Goal: Task Accomplishment & Management: Complete application form

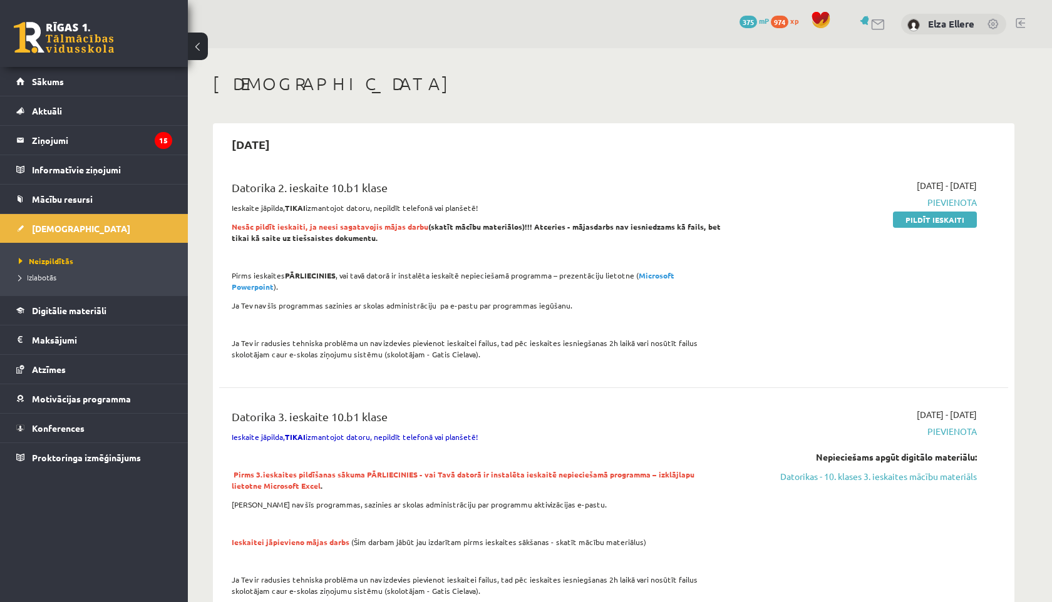
scroll to position [63, 0]
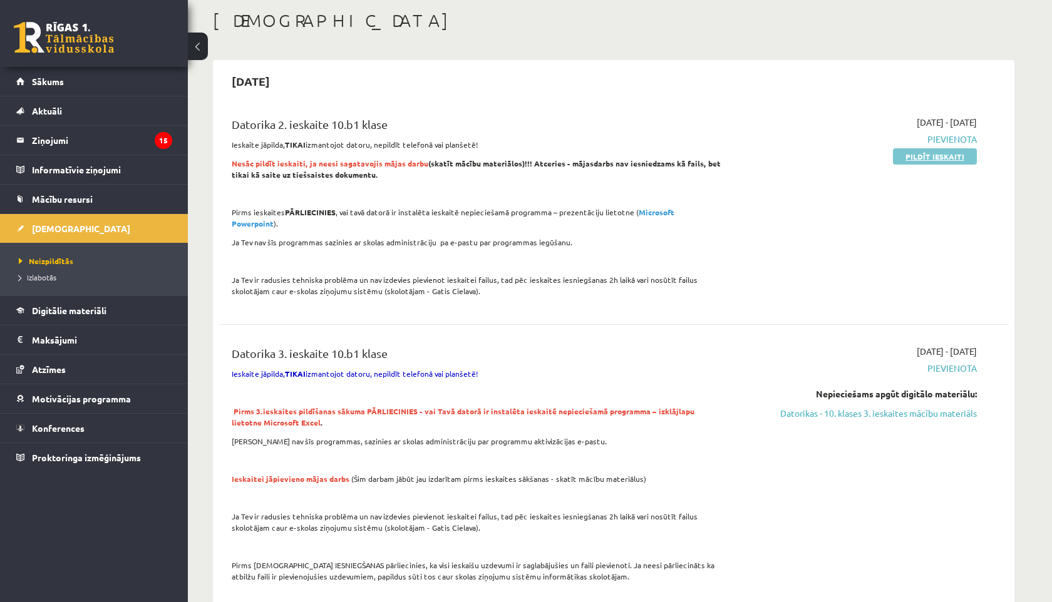
click at [939, 155] on link "Pildīt ieskaiti" at bounding box center [935, 156] width 84 height 16
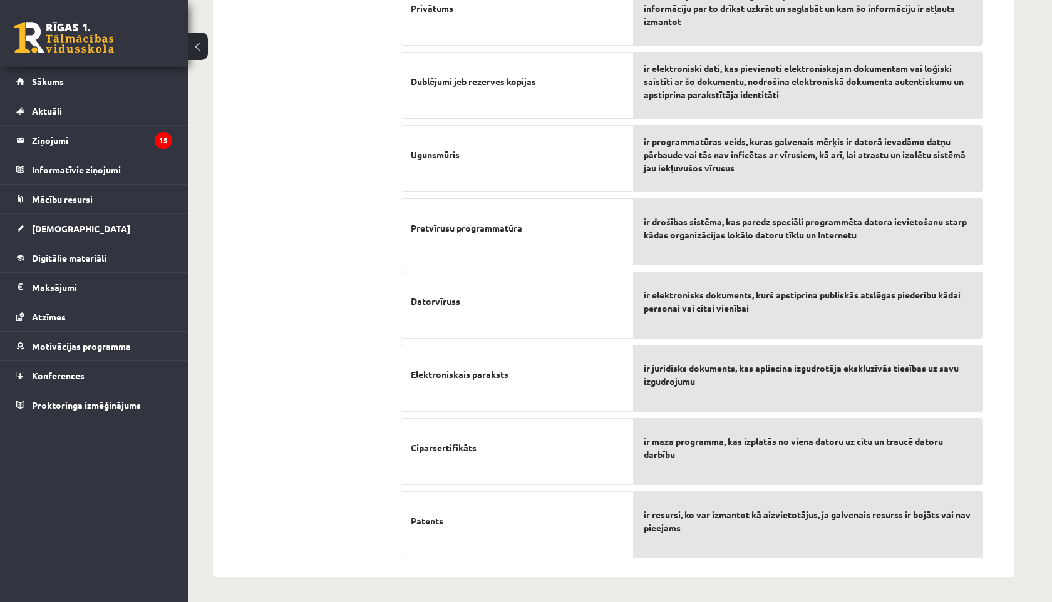
scroll to position [508, 0]
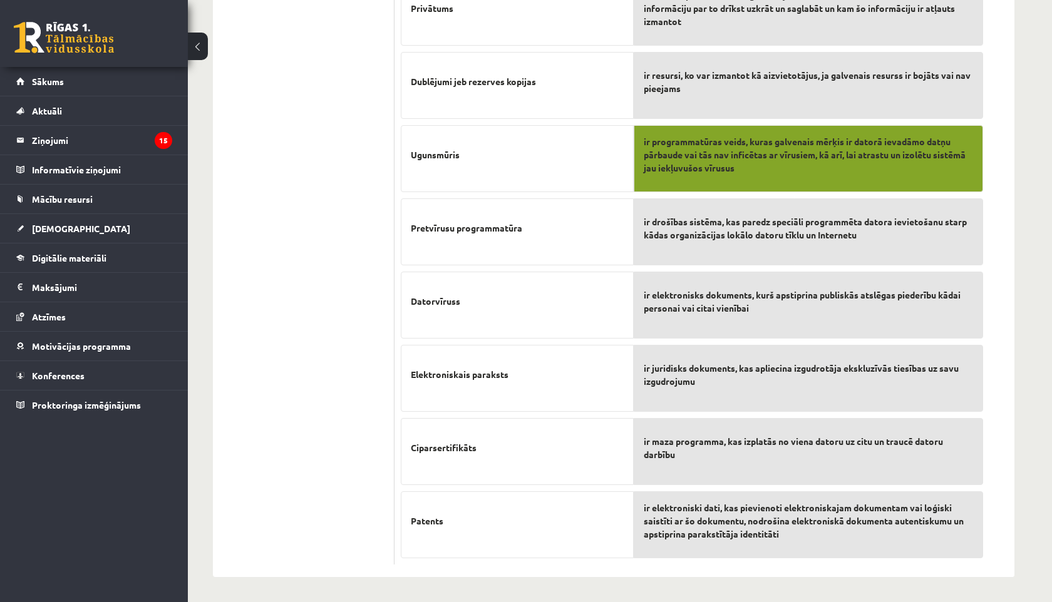
drag, startPoint x: 724, startPoint y: 229, endPoint x: 722, endPoint y: 169, distance: 60.1
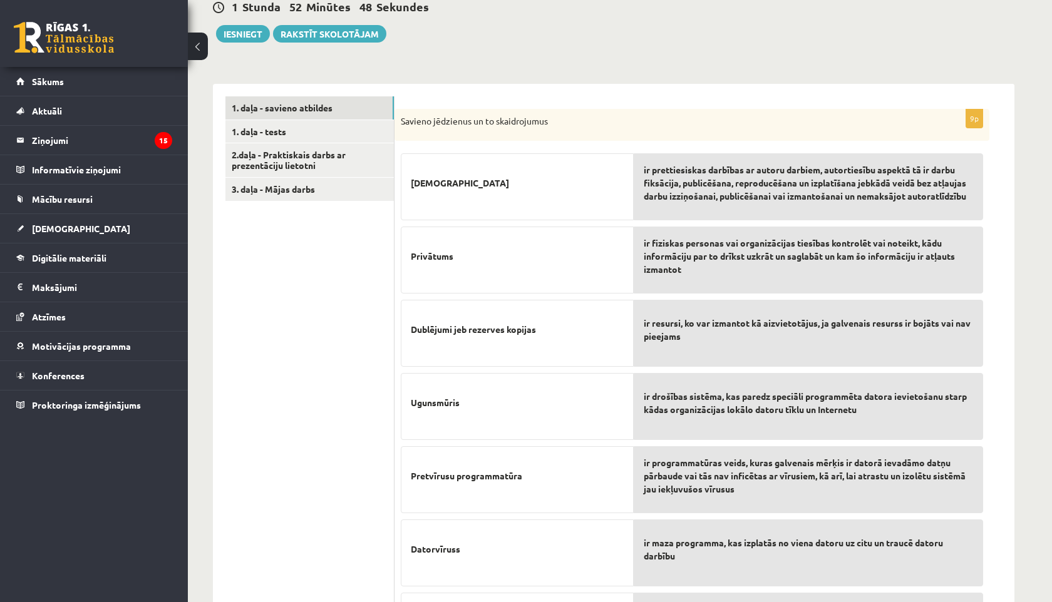
scroll to position [259, 0]
click at [297, 126] on link "1. daļa - tests" at bounding box center [309, 132] width 168 height 23
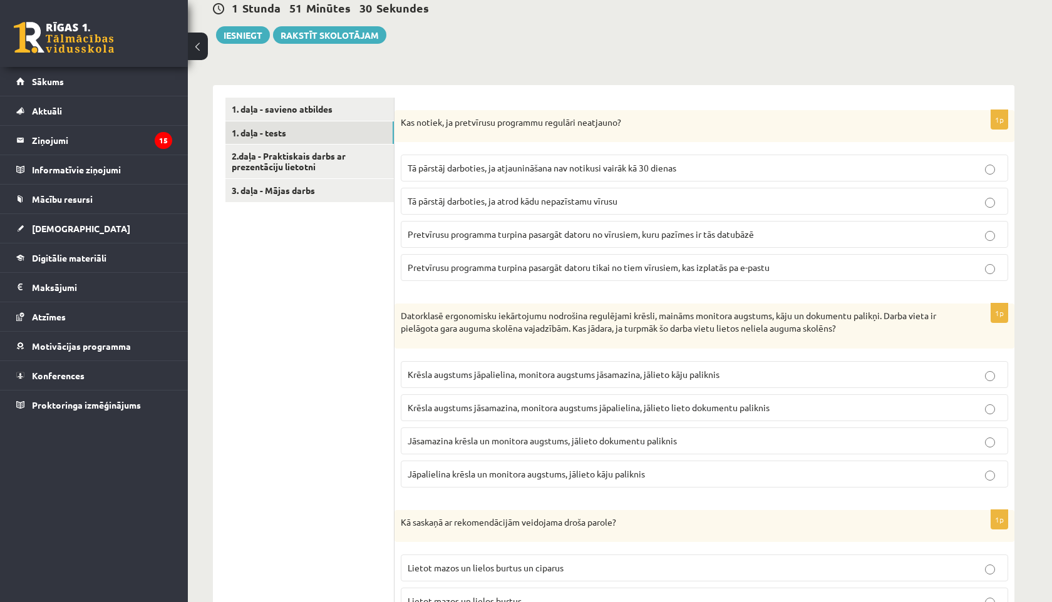
click at [495, 165] on span "Tā pārstāj darboties, ja atjaunināšana nav notikusi vairāk kā 30 dienas" at bounding box center [542, 167] width 269 height 11
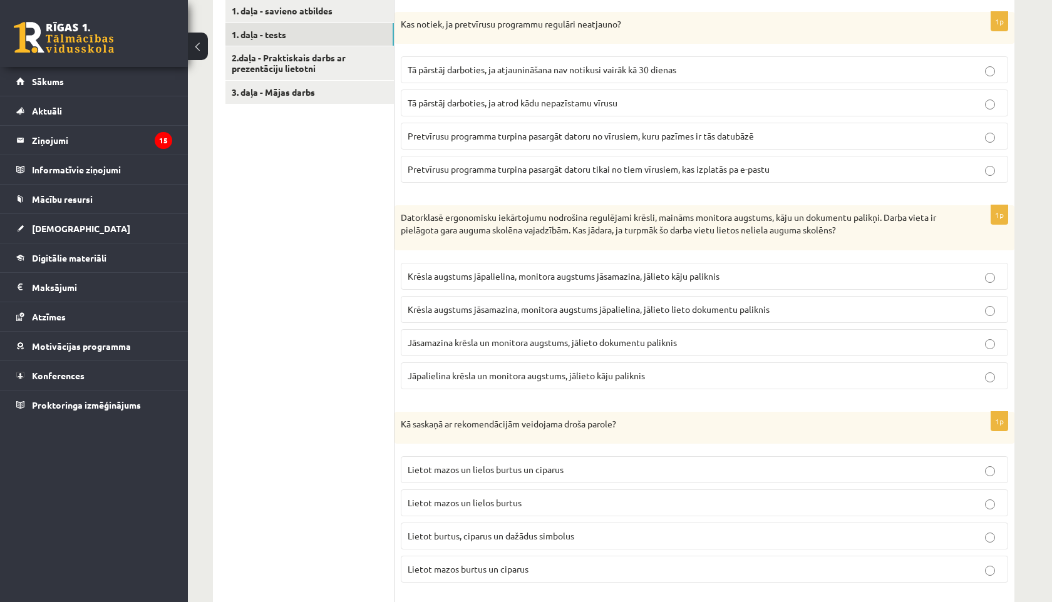
scroll to position [359, 0]
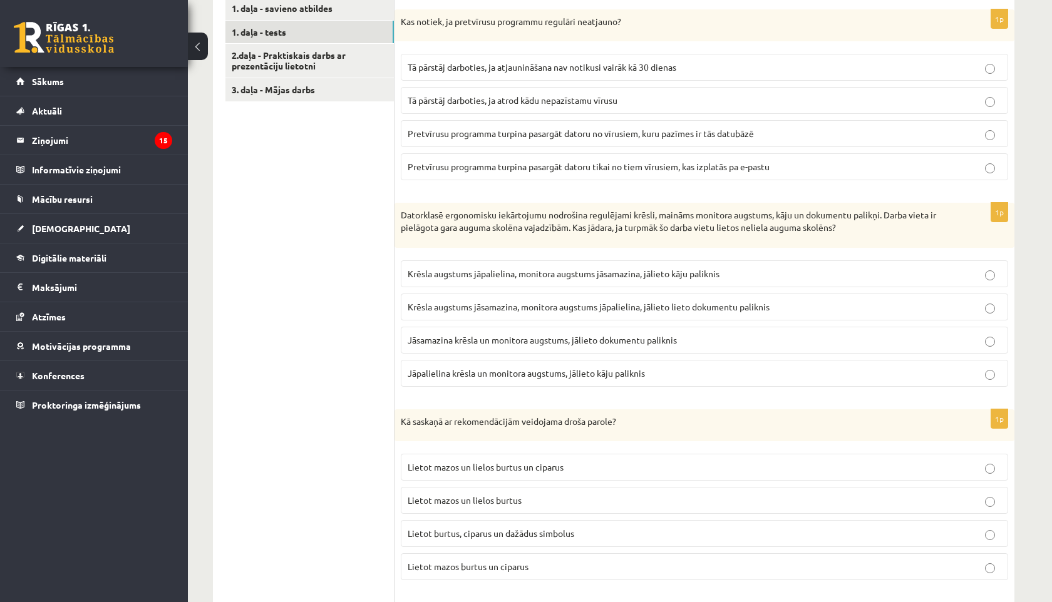
click at [471, 342] on span "Jāsamazina krēsla un monitora augstums, jālieto dokumentu paliknis" at bounding box center [542, 339] width 269 height 11
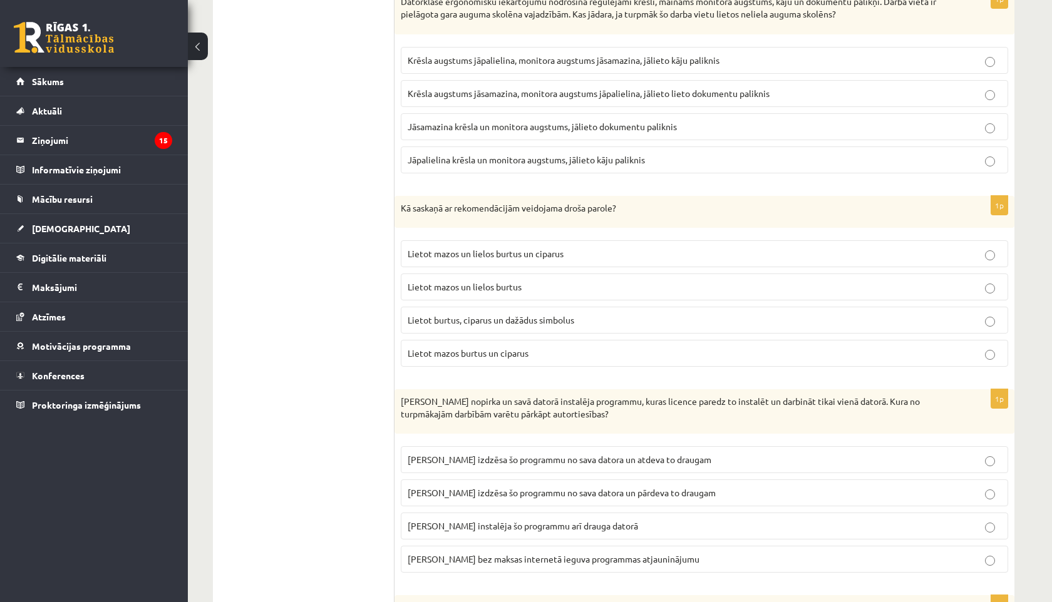
scroll to position [571, 0]
click at [413, 326] on span "Lietot burtus, ciparus un dažādus simbolus" at bounding box center [491, 321] width 167 height 11
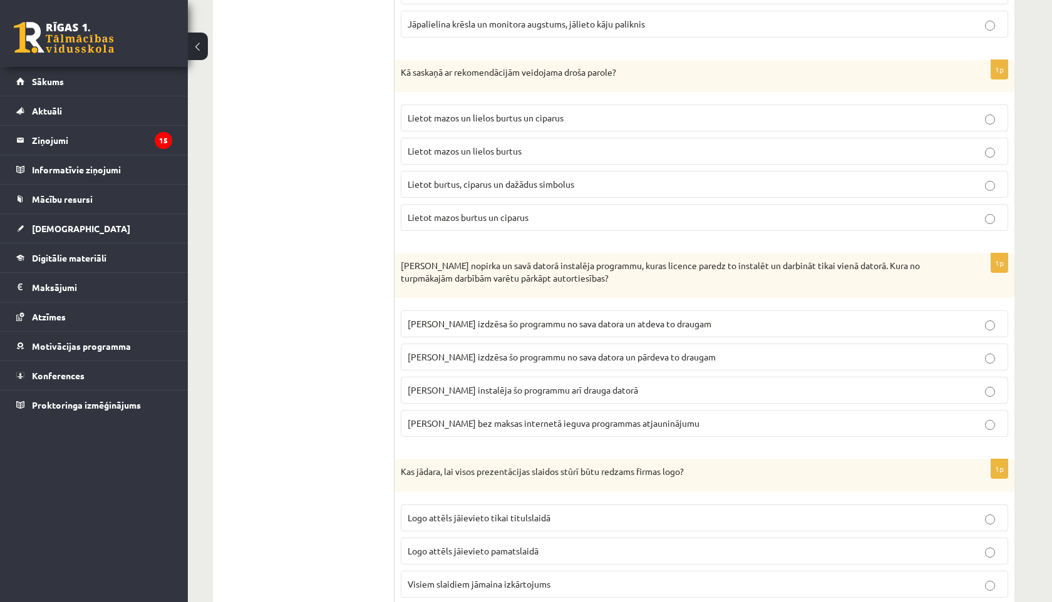
scroll to position [712, 0]
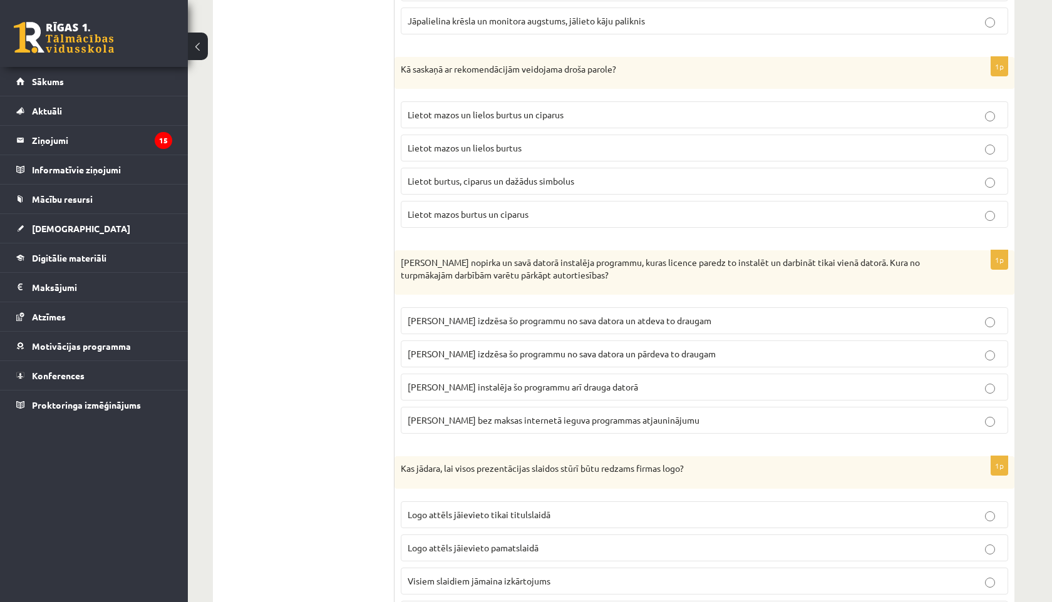
click at [430, 389] on span "Ivars instalēja šo programmu arī drauga datorā" at bounding box center [523, 386] width 230 height 11
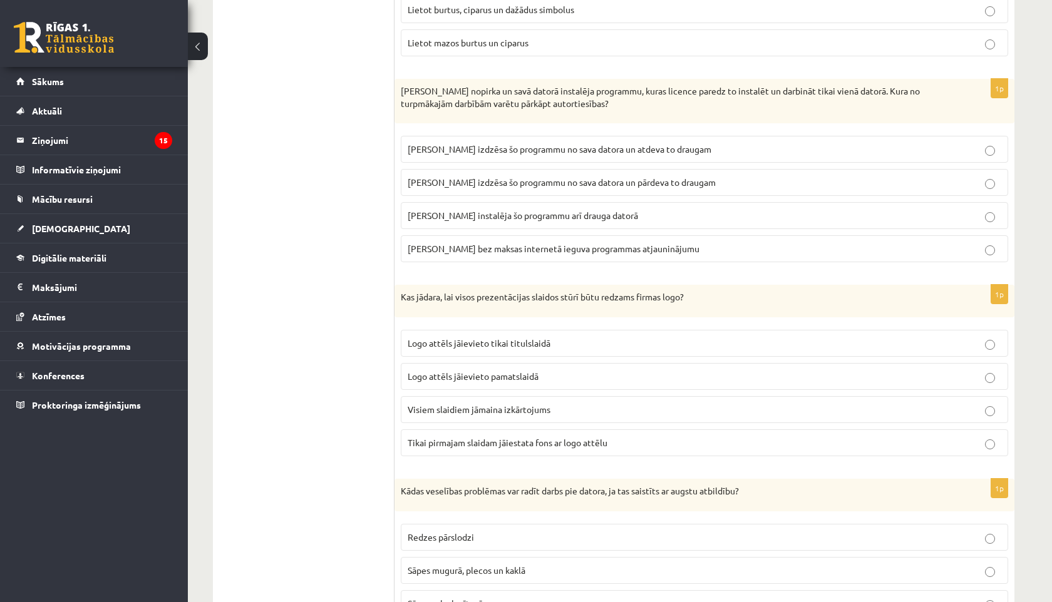
scroll to position [886, 0]
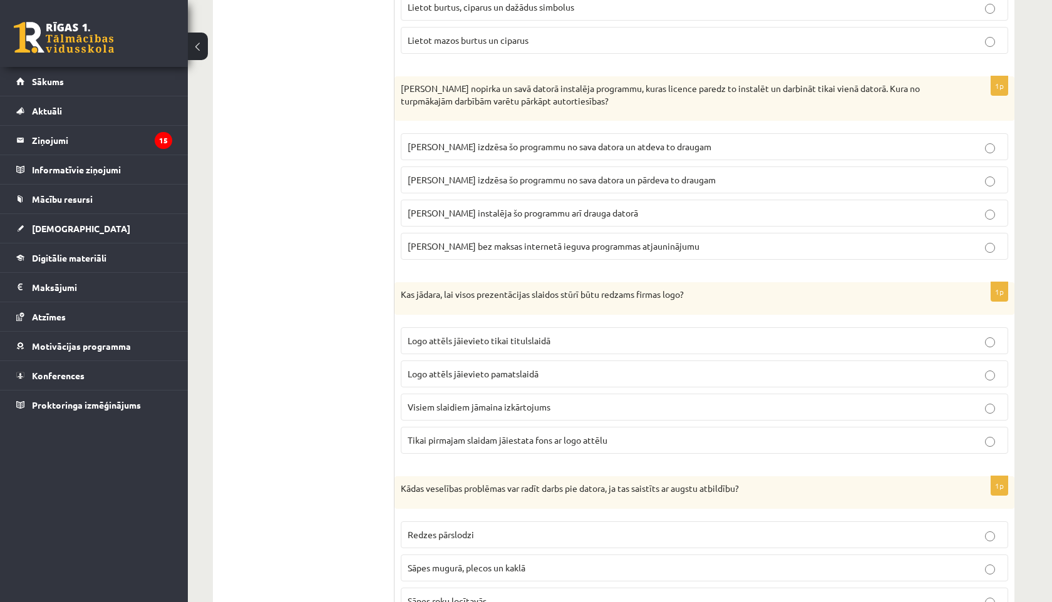
click at [445, 368] on p "Logo attēls jāievieto pamatslaidā" at bounding box center [705, 374] width 594 height 13
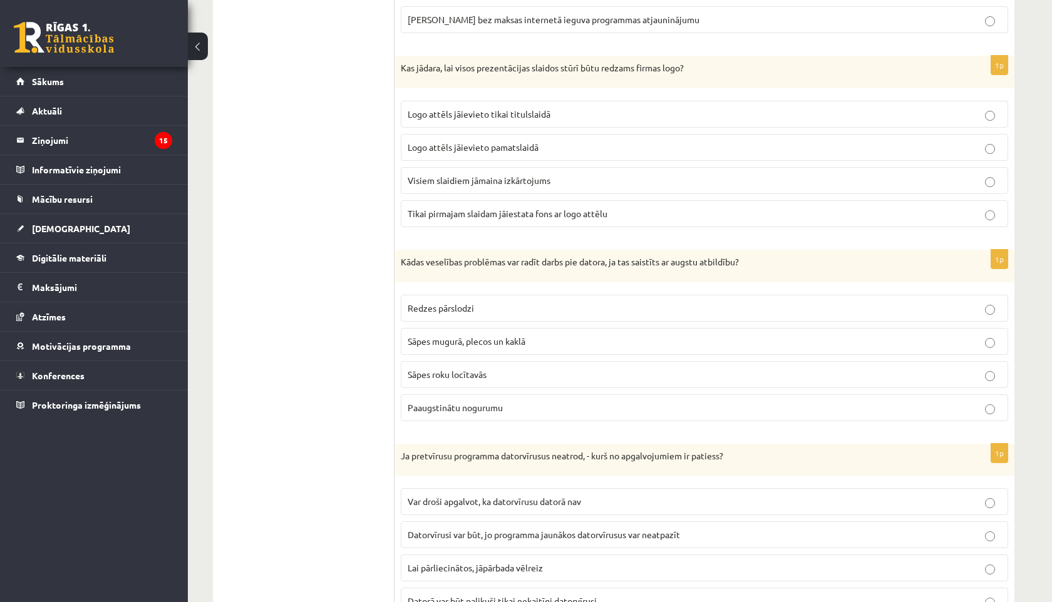
scroll to position [1125, 0]
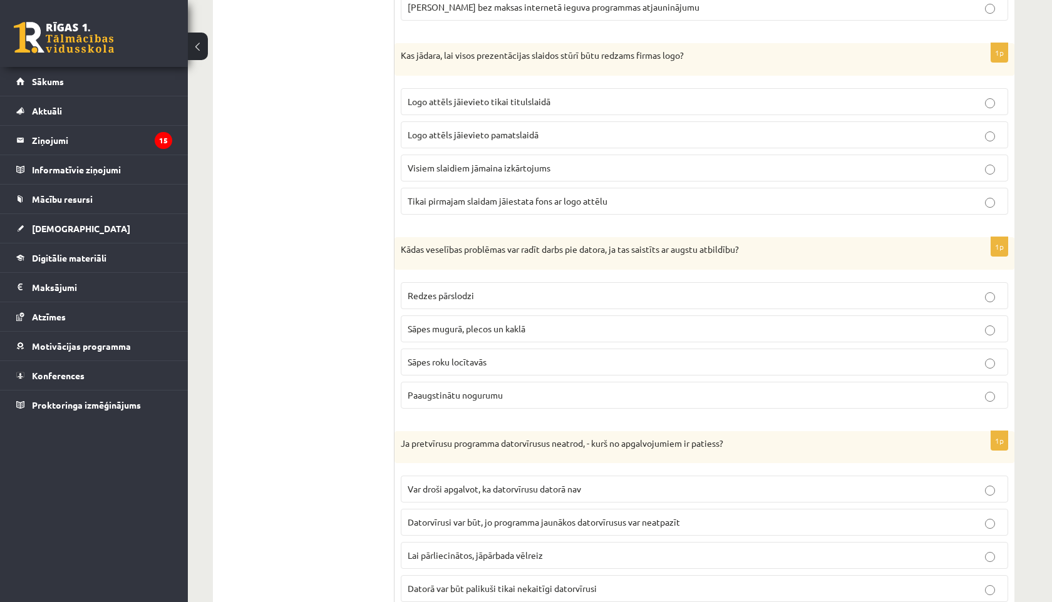
click at [421, 399] on span "Paaugstinātu nogurumu" at bounding box center [455, 395] width 95 height 11
click at [405, 326] on label "Sāpes mugurā, plecos un kaklā" at bounding box center [704, 329] width 607 height 27
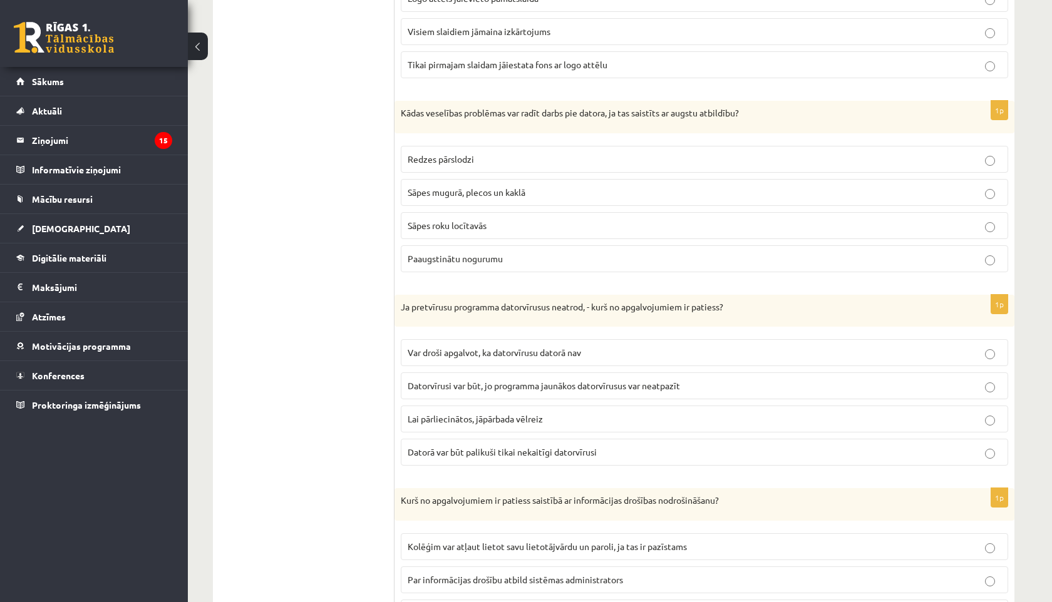
scroll to position [1261, 0]
click at [427, 267] on label "Paaugstinātu nogurumu" at bounding box center [704, 260] width 607 height 27
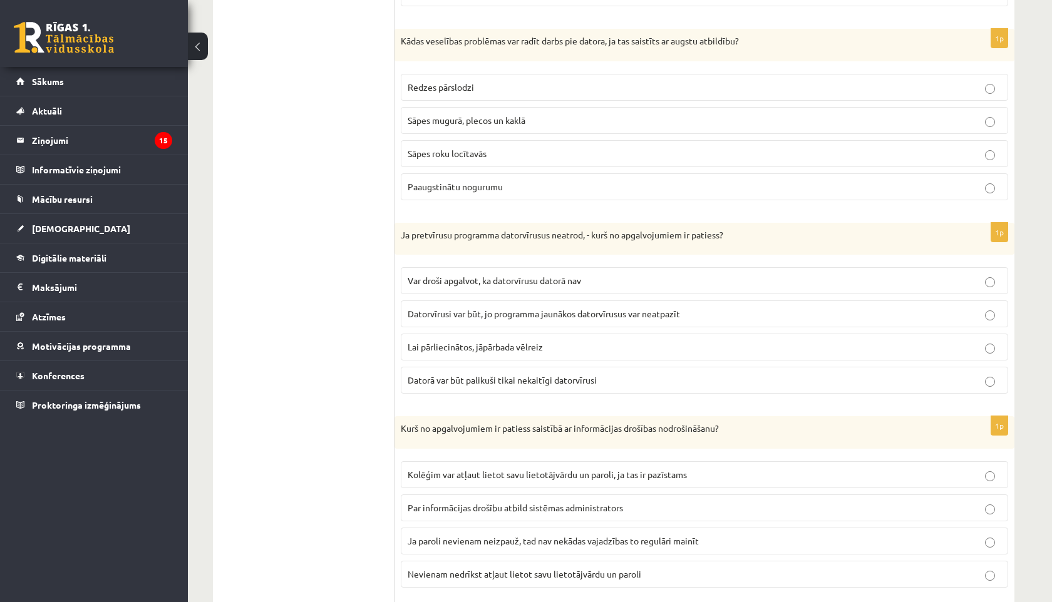
scroll to position [1336, 0]
click at [411, 122] on span "Sāpes mugurā, plecos un kaklā" at bounding box center [467, 118] width 118 height 11
click at [415, 187] on span "Paaugstinātu nogurumu" at bounding box center [455, 184] width 95 height 11
click at [427, 122] on span "Sāpes mugurā, plecos un kaklā" at bounding box center [467, 118] width 118 height 11
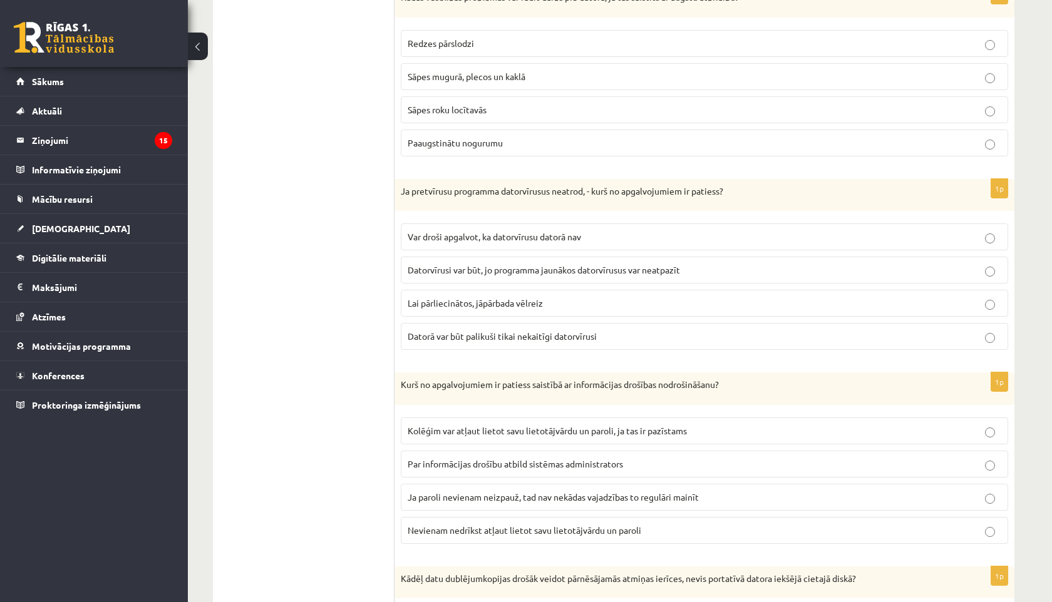
scroll to position [1402, 0]
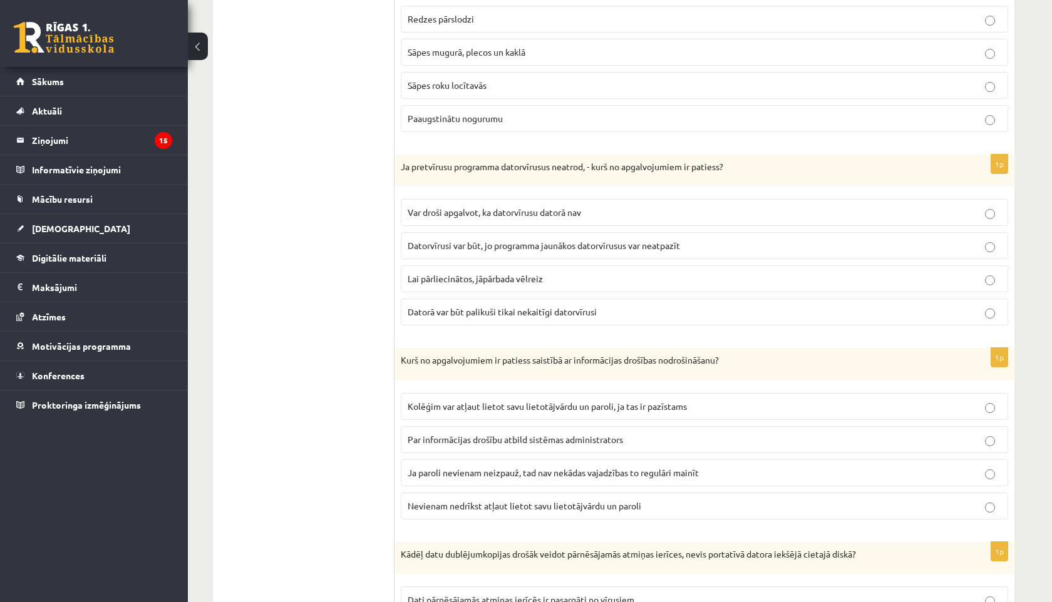
click at [411, 127] on label "Paaugstinātu nogurumu" at bounding box center [704, 118] width 607 height 27
click at [426, 245] on span "Datorvīrusi var būt, jo programma jaunākos datorvīrusus var neatpazīt" at bounding box center [544, 245] width 272 height 11
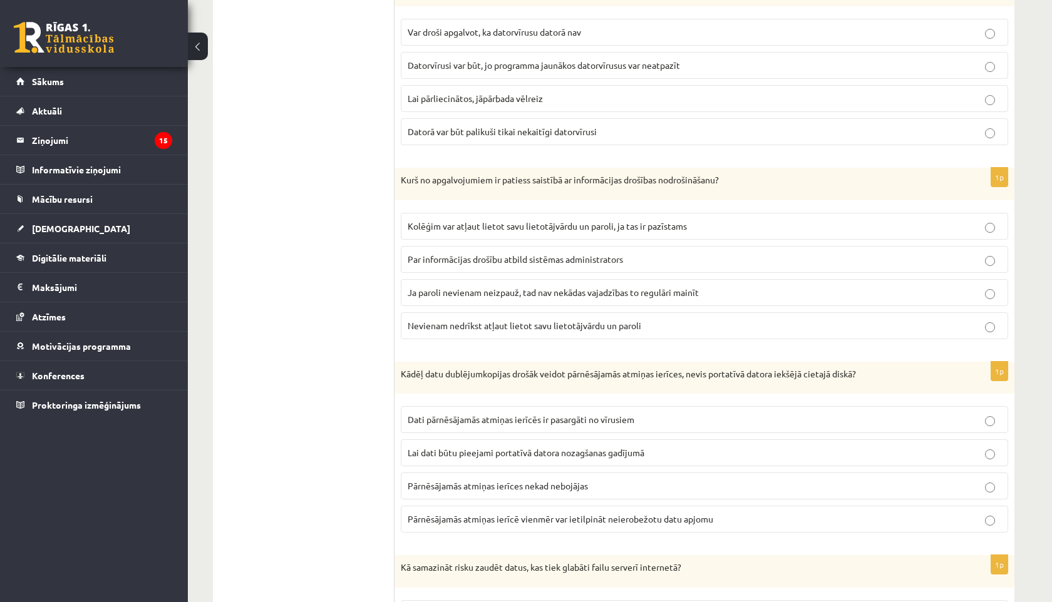
scroll to position [1587, 0]
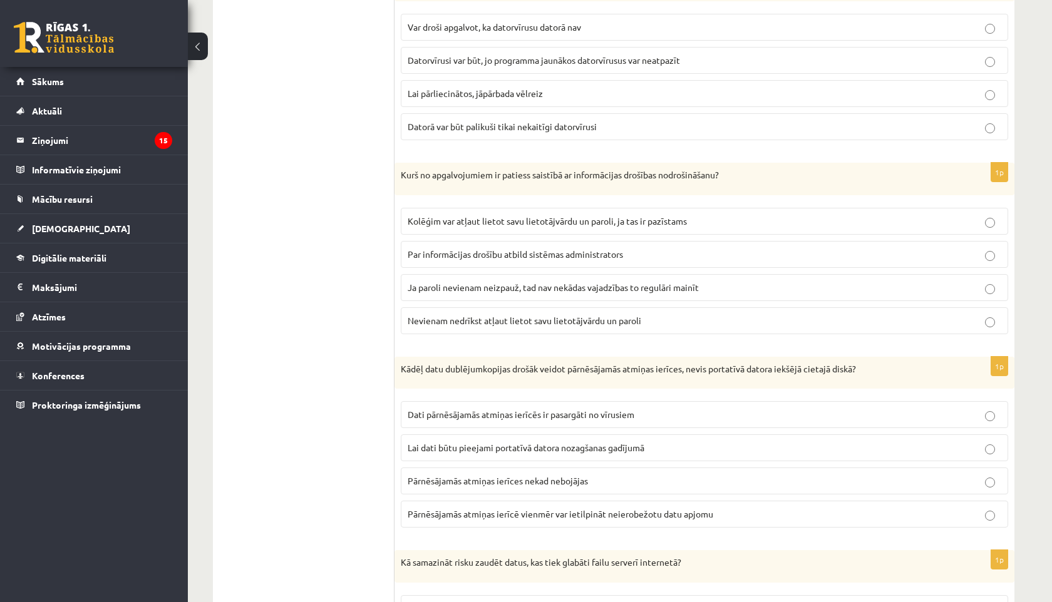
click at [545, 314] on p "Nevienam nedrīkst atļaut lietot savu lietotājvārdu un paroli" at bounding box center [705, 320] width 594 height 13
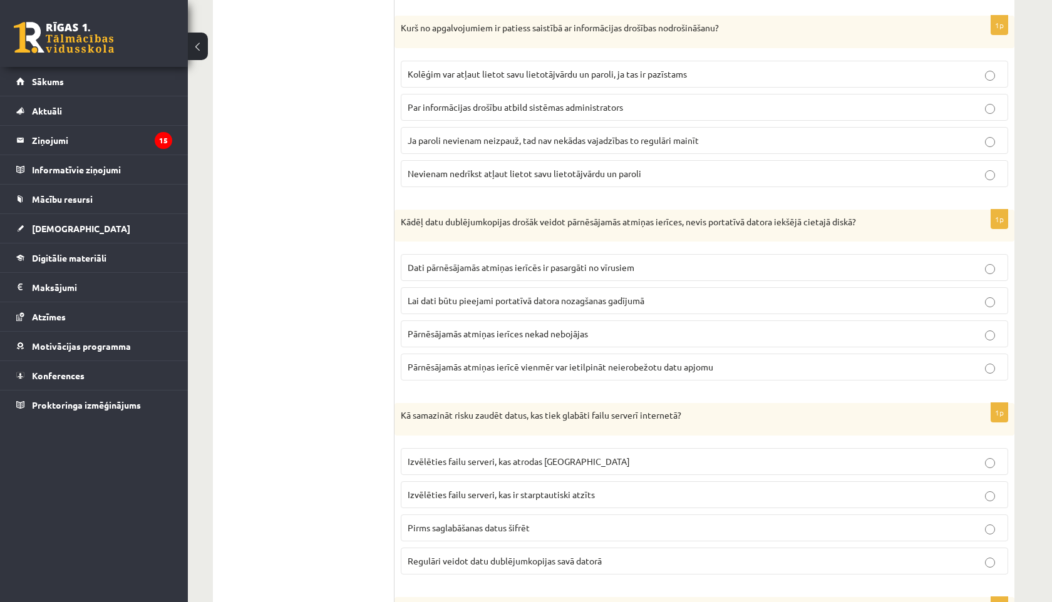
scroll to position [1737, 0]
click at [440, 298] on span "Lai dati būtu pieejami portatīvā datora nozagšanas gadījumā" at bounding box center [526, 297] width 237 height 11
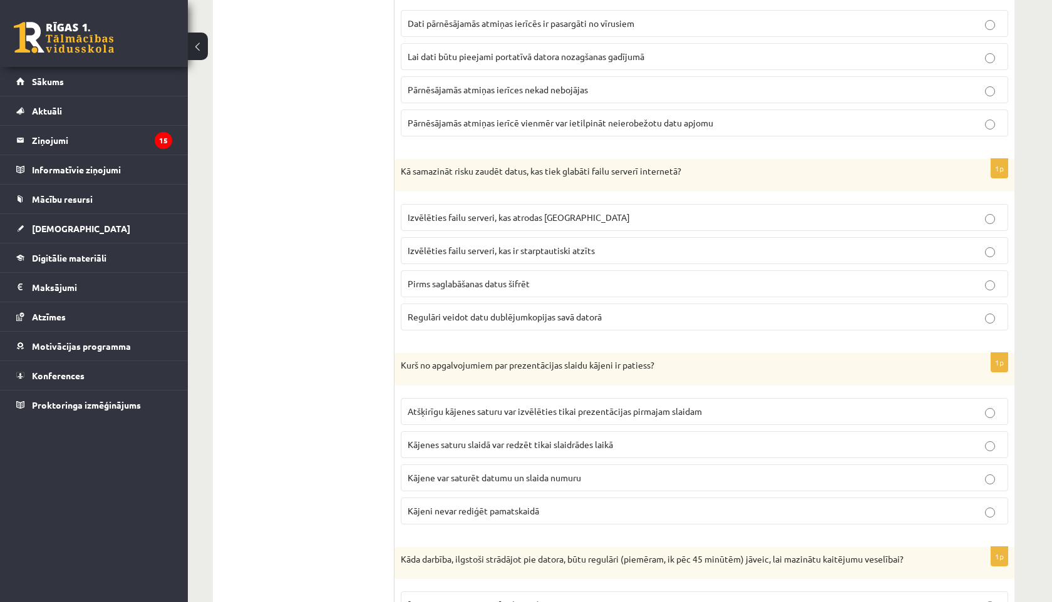
scroll to position [1979, 0]
click at [441, 323] on label "Regulāri veidot datu dublējumkopijas savā datorā" at bounding box center [704, 316] width 607 height 27
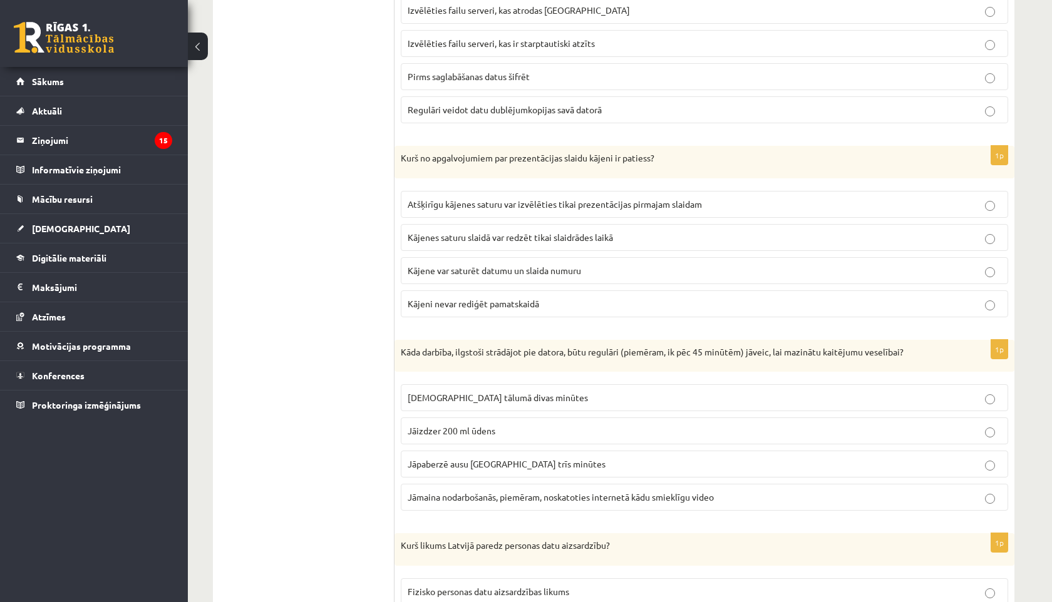
scroll to position [2187, 0]
click at [408, 271] on span "Kājene var saturēt datumu un slaida numuru" at bounding box center [494, 269] width 173 height 11
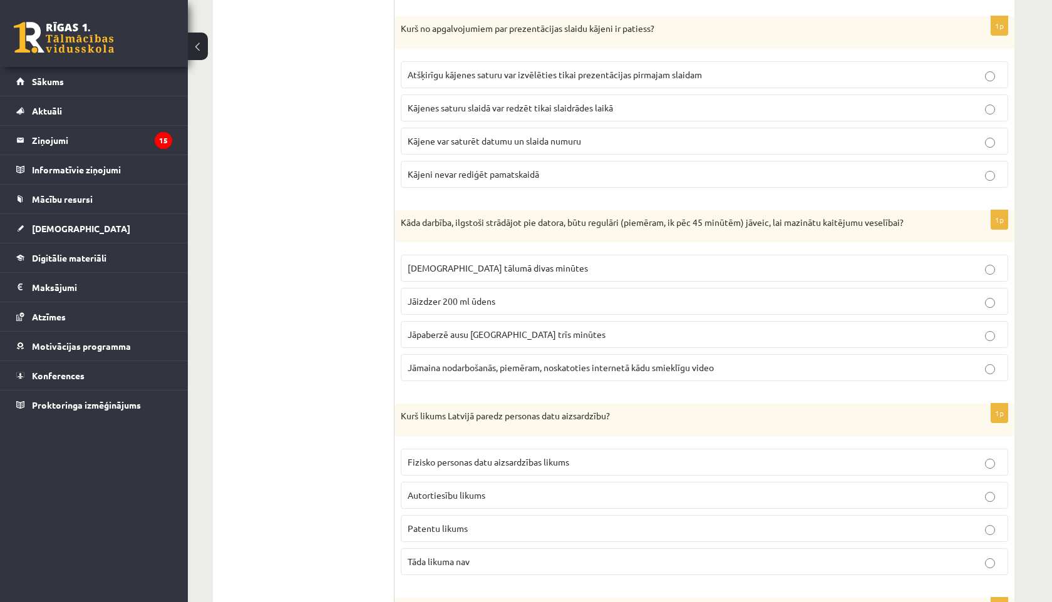
scroll to position [2320, 0]
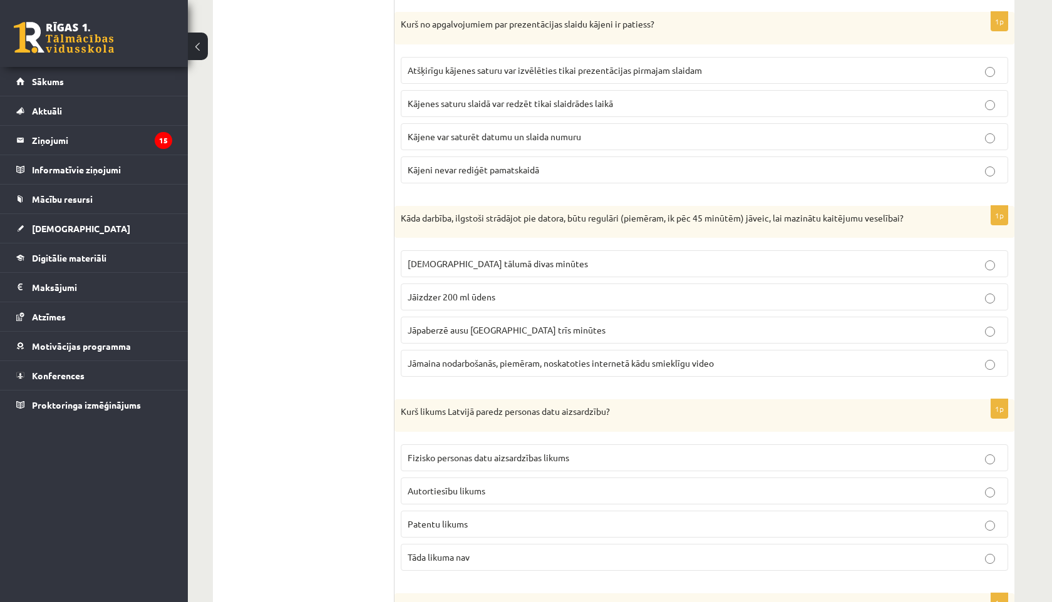
click at [419, 260] on span "Jāskatās tālumā divas minūtes" at bounding box center [498, 263] width 180 height 11
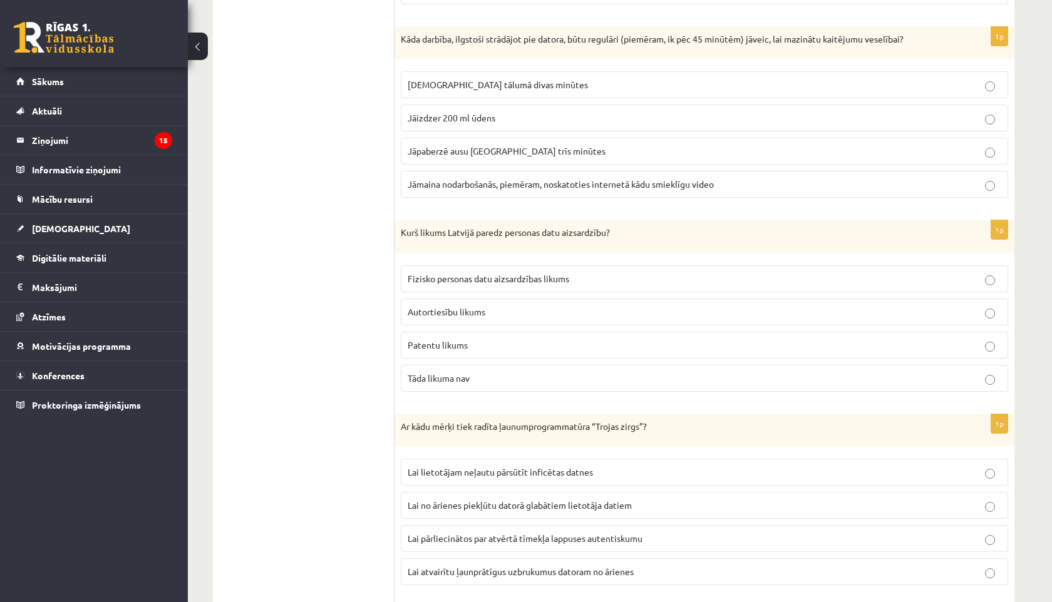
scroll to position [2505, 0]
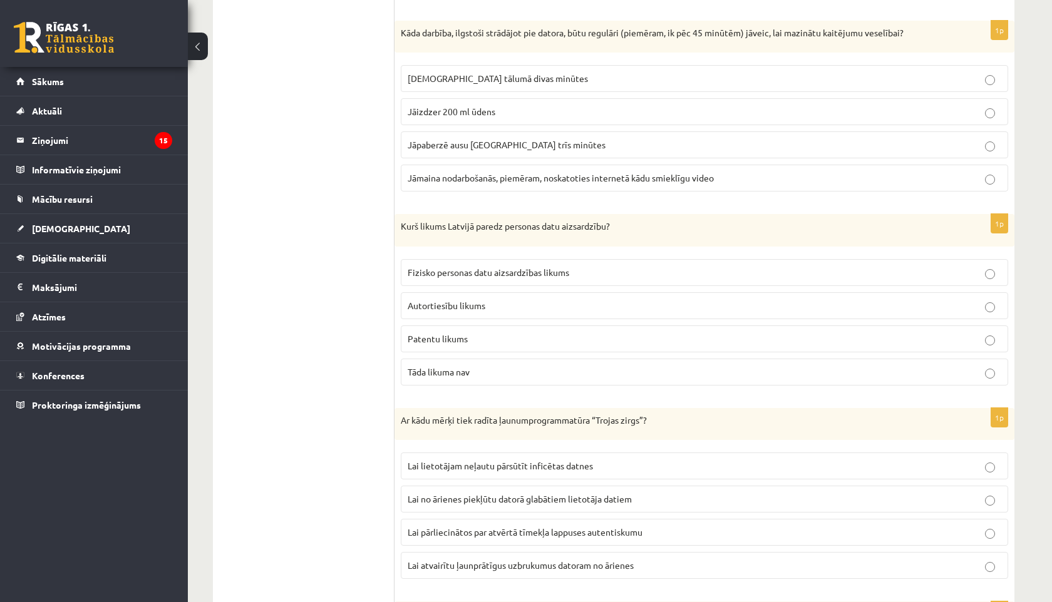
click at [490, 274] on span "Fizisko personas datu aizsardzības likums" at bounding box center [489, 272] width 162 height 11
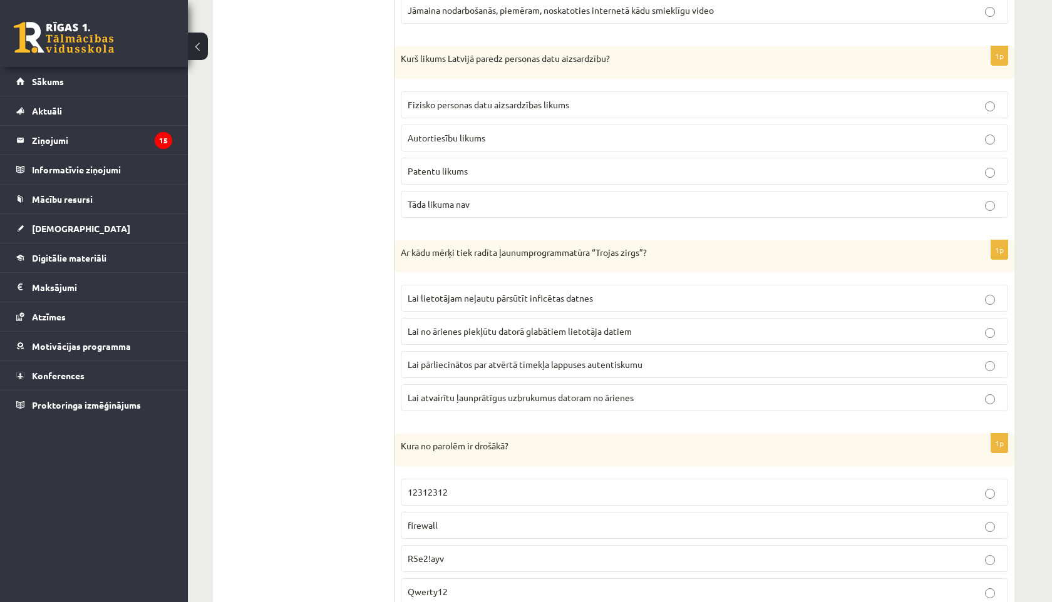
scroll to position [2673, 0]
click at [451, 329] on span "Lai no ārienes piekļūtu datorā glabātiem lietotāja datiem" at bounding box center [520, 331] width 224 height 11
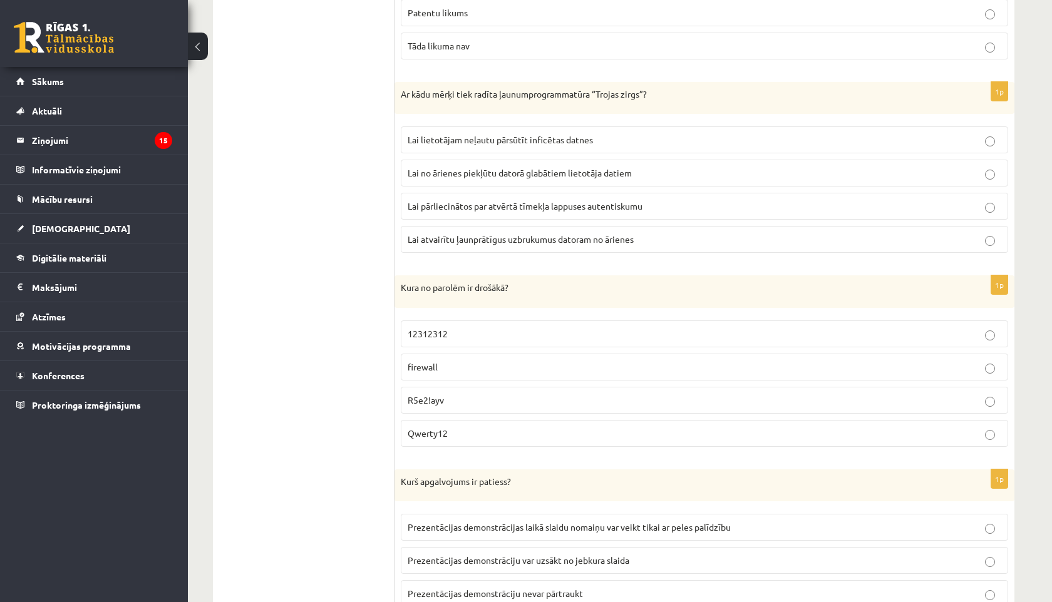
scroll to position [2849, 0]
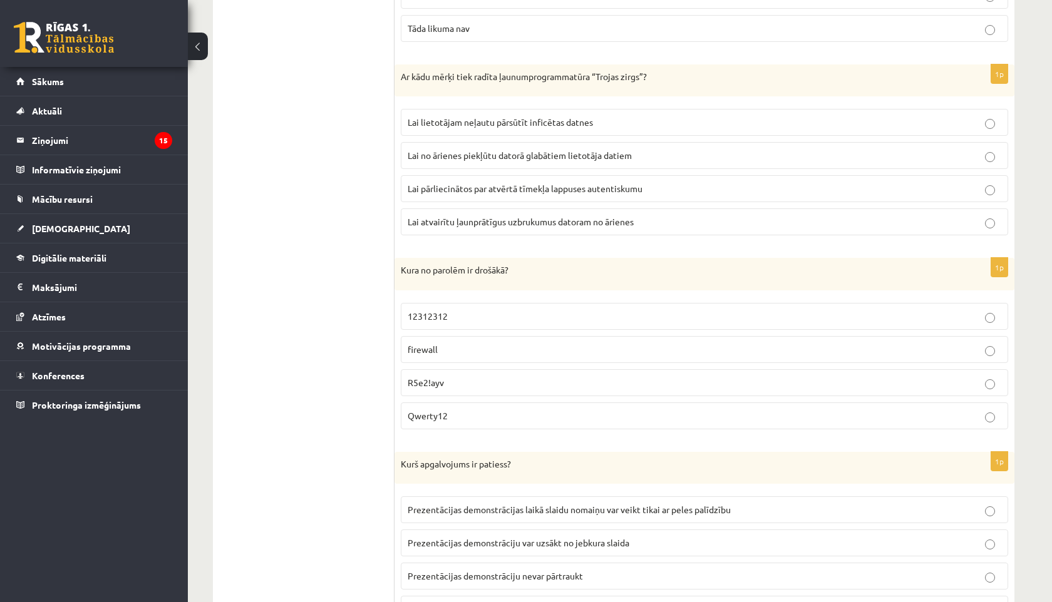
click at [433, 382] on span "R5e2!ayv" at bounding box center [426, 382] width 36 height 11
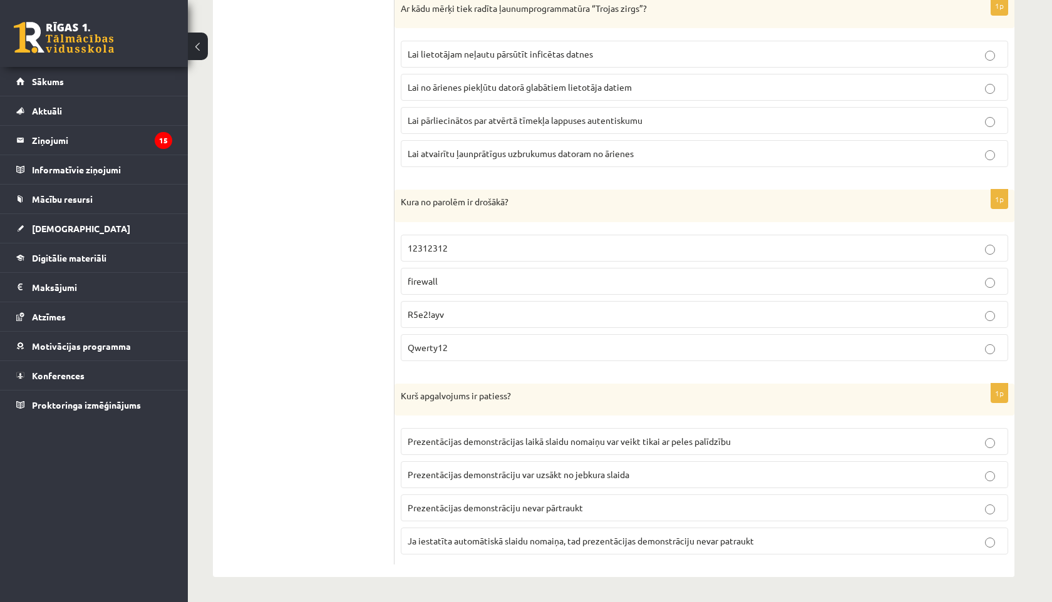
click at [423, 475] on span "Prezentācijas demonstrāciju var uzsākt no jebkura slaida" at bounding box center [519, 474] width 222 height 11
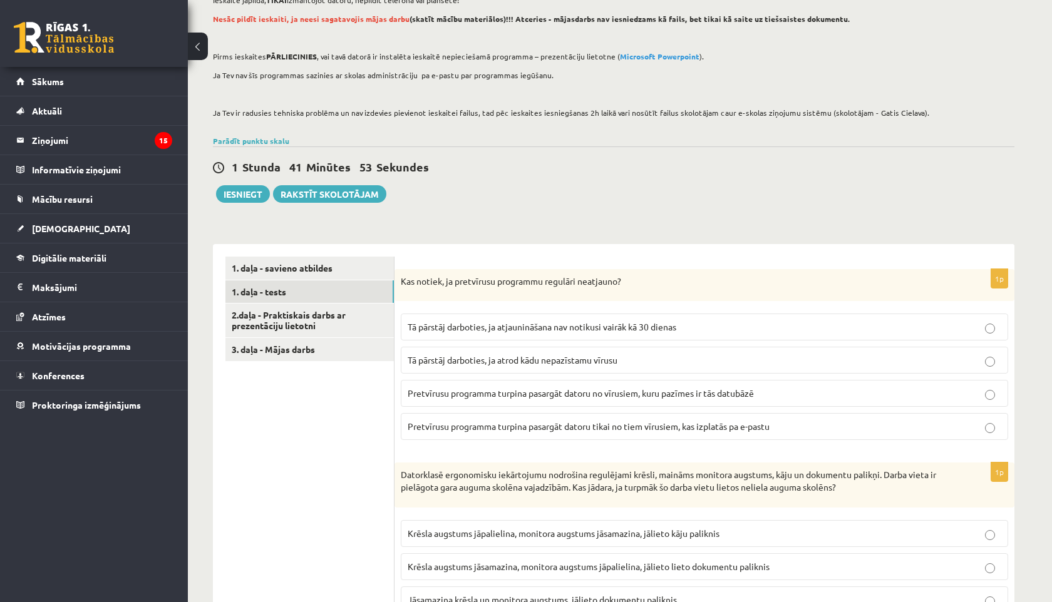
scroll to position [0, 0]
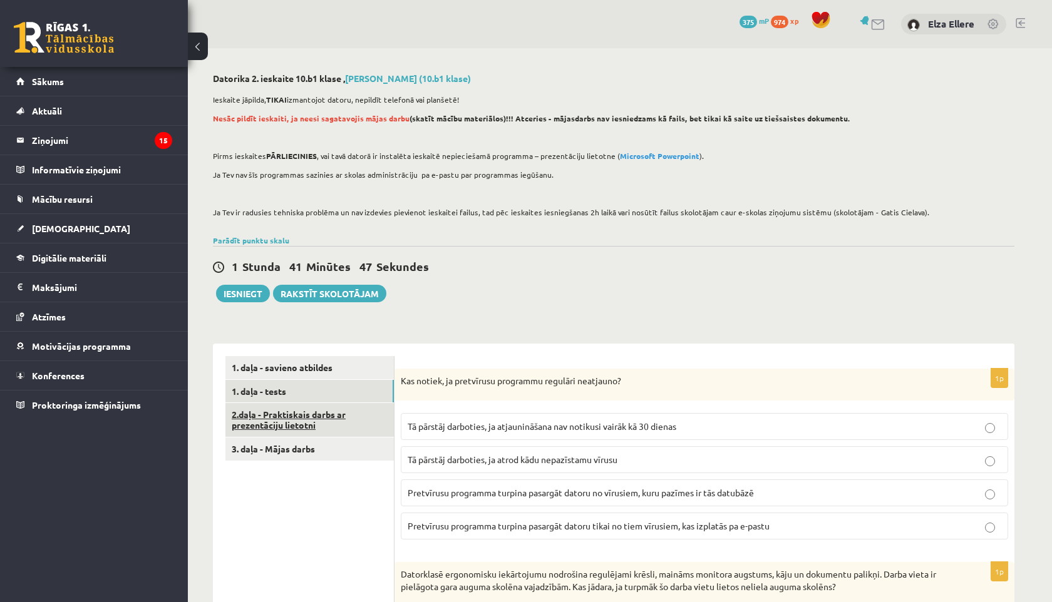
click at [312, 412] on link "2.daļa - Praktiskais darbs ar prezentāciju lietotni" at bounding box center [309, 420] width 168 height 34
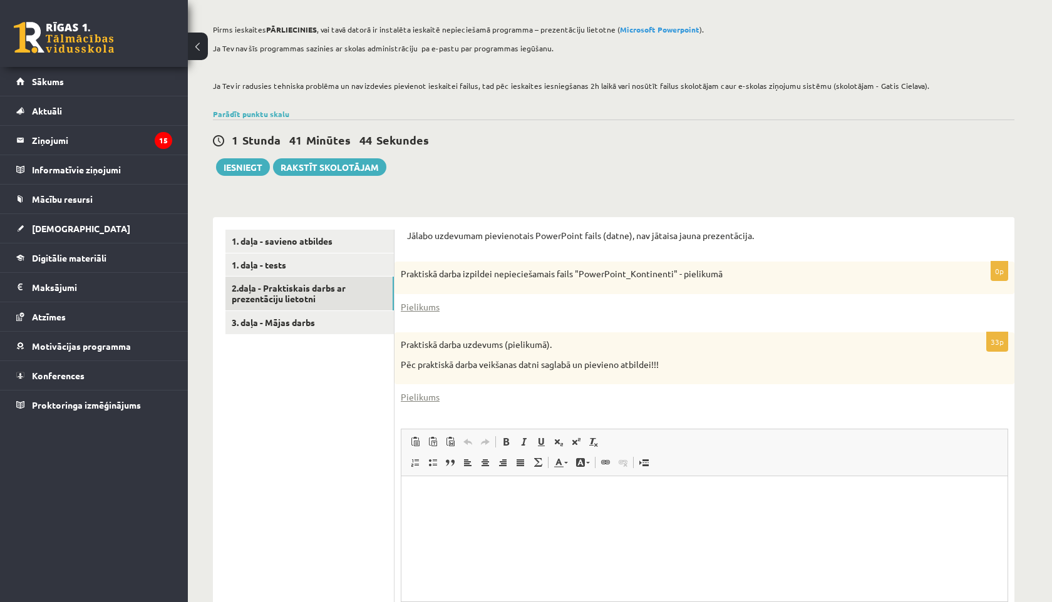
scroll to position [125, 0]
click at [421, 309] on link "Pielikums" at bounding box center [420, 308] width 39 height 13
click at [413, 397] on link "Pielikums" at bounding box center [420, 398] width 39 height 13
